Goal: Information Seeking & Learning: Learn about a topic

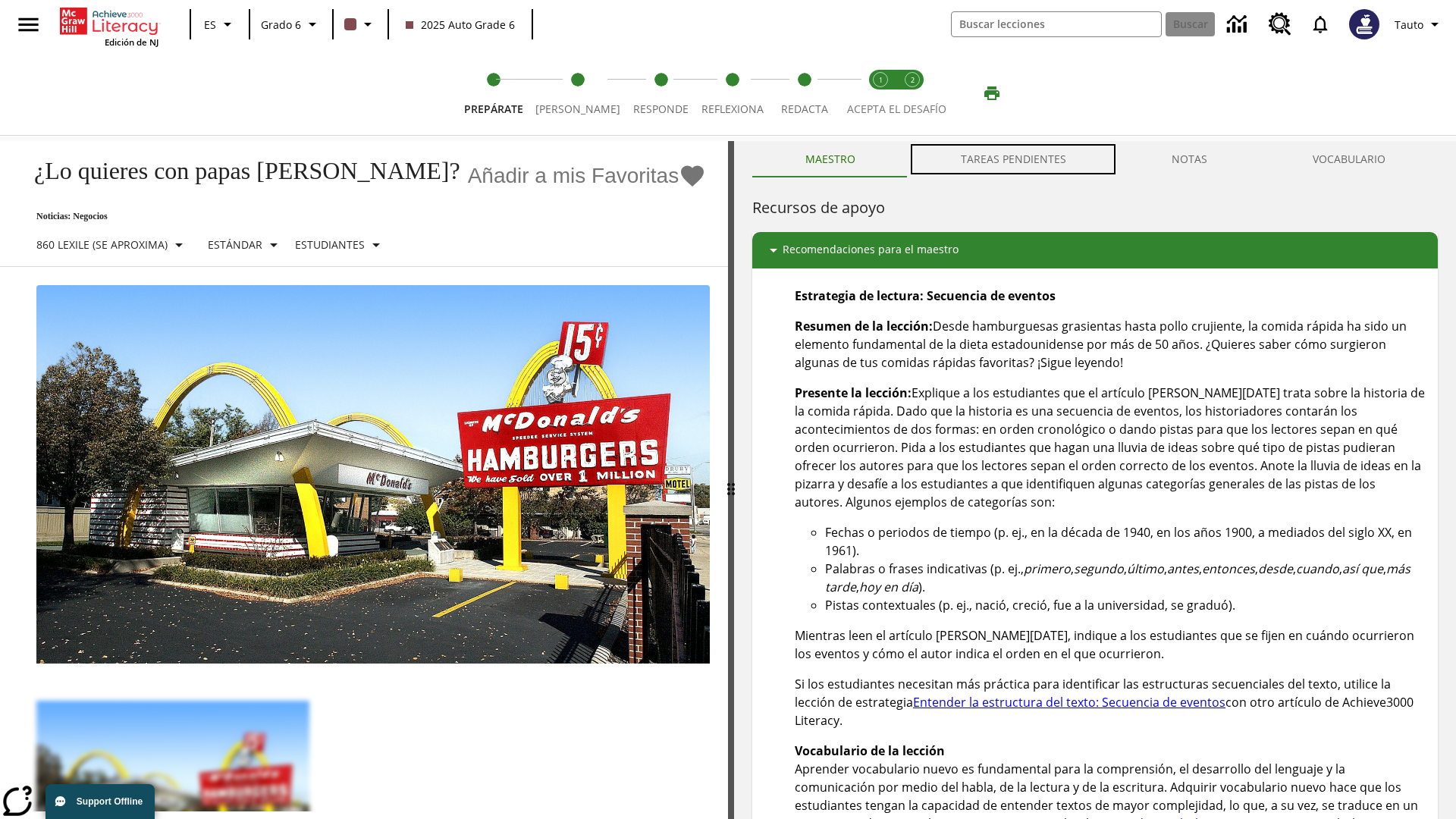
click at [1013, 159] on button "TAREAS PENDIENTES" at bounding box center [1013, 159] width 210 height 37
